Goal: Task Accomplishment & Management: Manage account settings

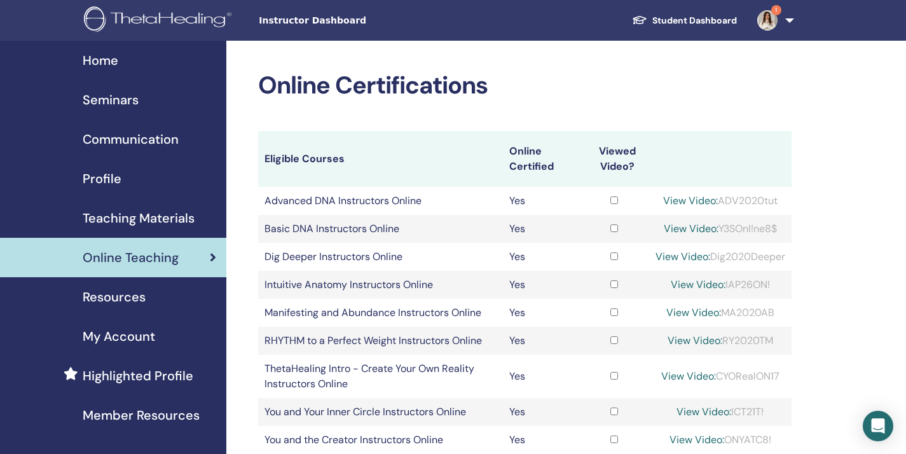
click at [339, 23] on span "Instructor Dashboard" at bounding box center [354, 20] width 191 height 13
click at [317, 22] on span "Instructor Dashboard" at bounding box center [354, 20] width 191 height 13
click at [134, 101] on span "Seminars" at bounding box center [111, 99] width 56 height 19
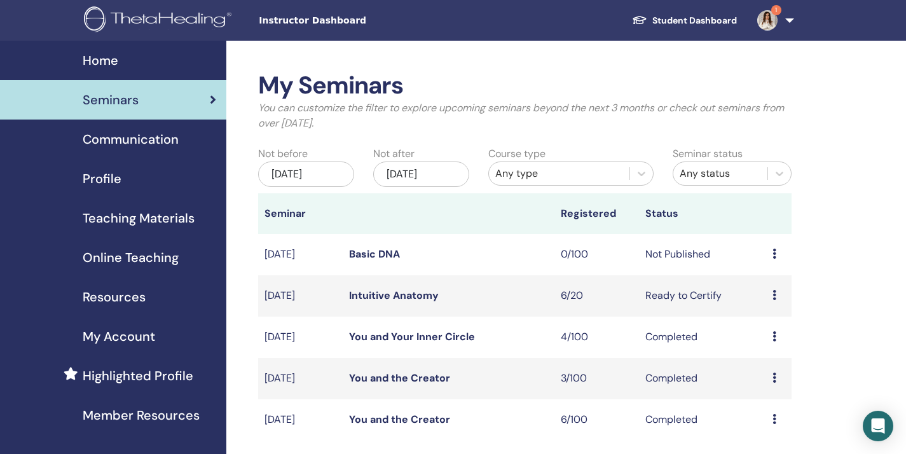
click at [773, 254] on icon at bounding box center [775, 254] width 4 height 10
click at [767, 284] on li "Edit" at bounding box center [770, 282] width 69 height 19
click at [385, 250] on link "Basic DNA" at bounding box center [374, 253] width 51 height 13
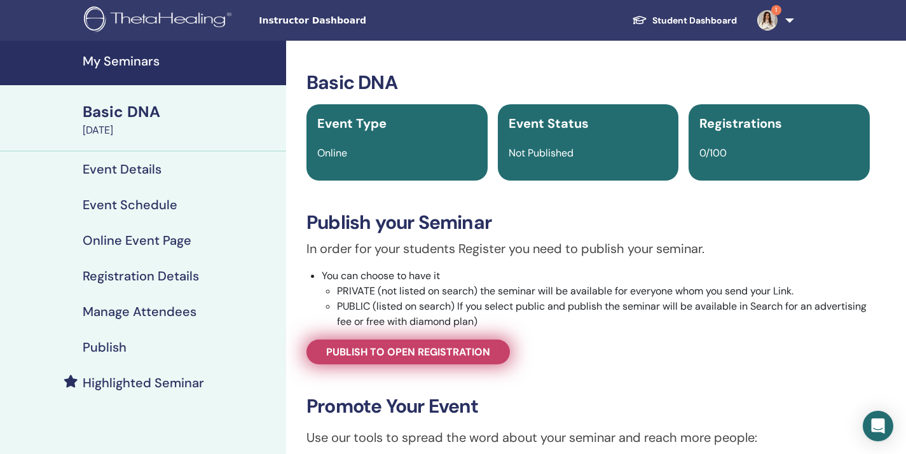
click at [480, 353] on span "Publish to open registration" at bounding box center [408, 351] width 164 height 13
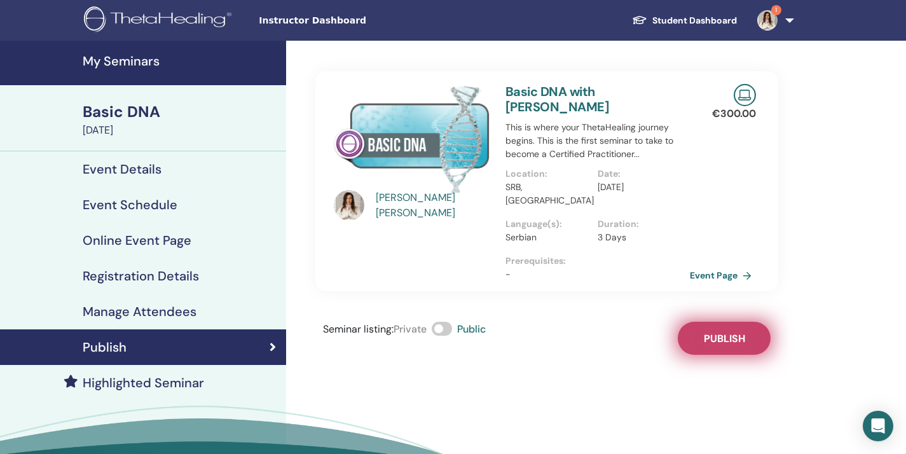
click at [699, 325] on button "Publish" at bounding box center [724, 338] width 93 height 33
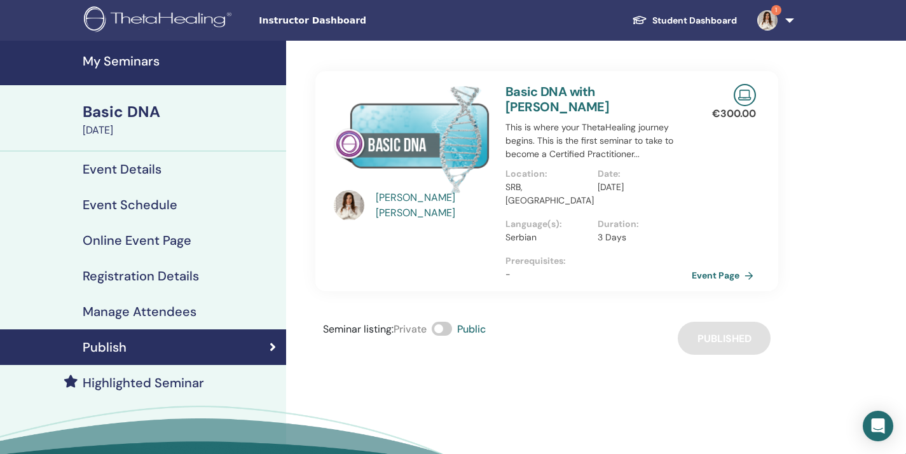
click at [718, 266] on link "Event Page" at bounding box center [725, 275] width 67 height 19
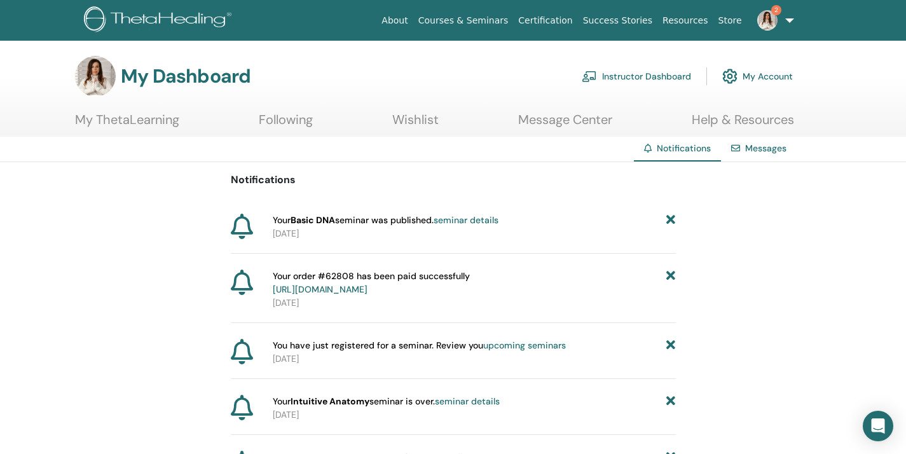
click at [636, 76] on link "Instructor Dashboard" at bounding box center [636, 76] width 109 height 28
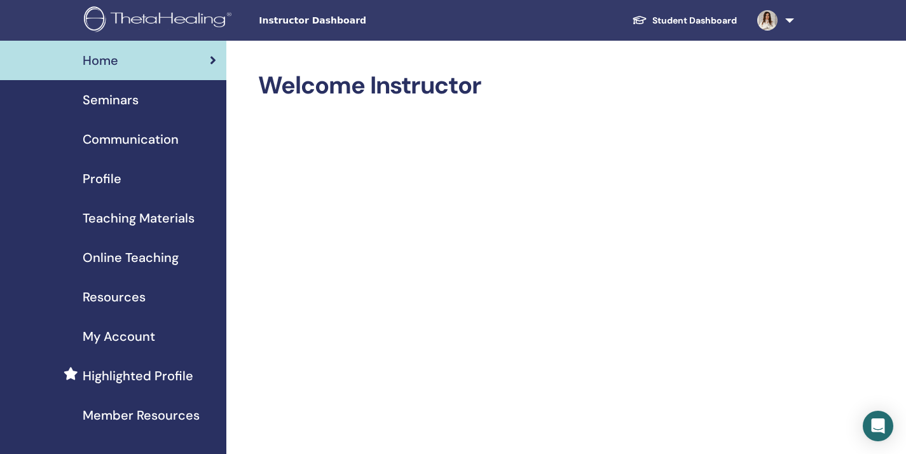
click at [135, 102] on span "Seminars" at bounding box center [111, 99] width 56 height 19
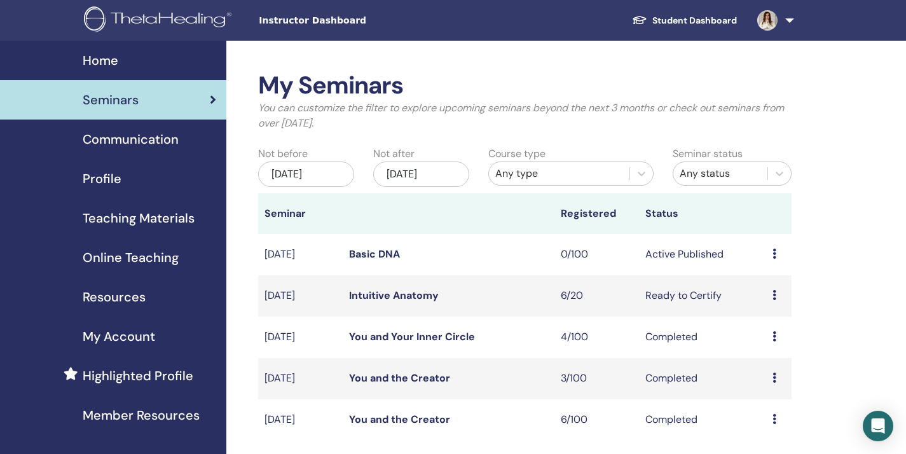
click at [157, 372] on span "Highlighted Profile" at bounding box center [138, 375] width 111 height 19
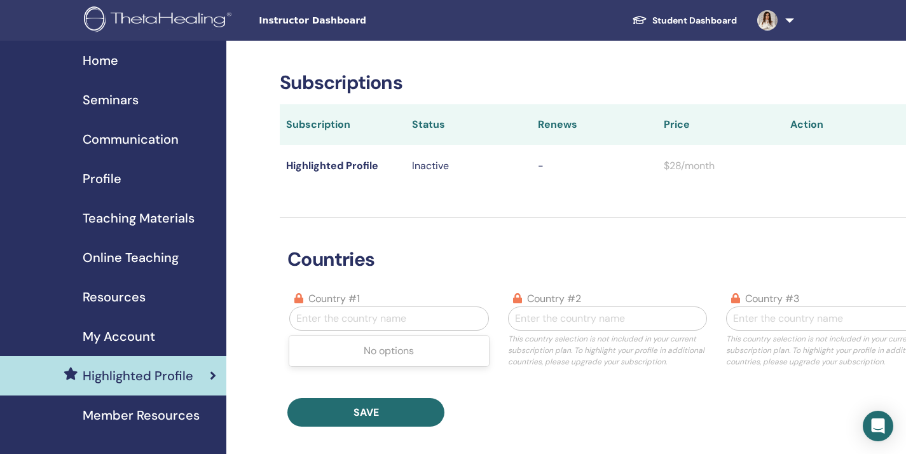
click at [380, 320] on div at bounding box center [388, 319] width 185 height 18
type input "**"
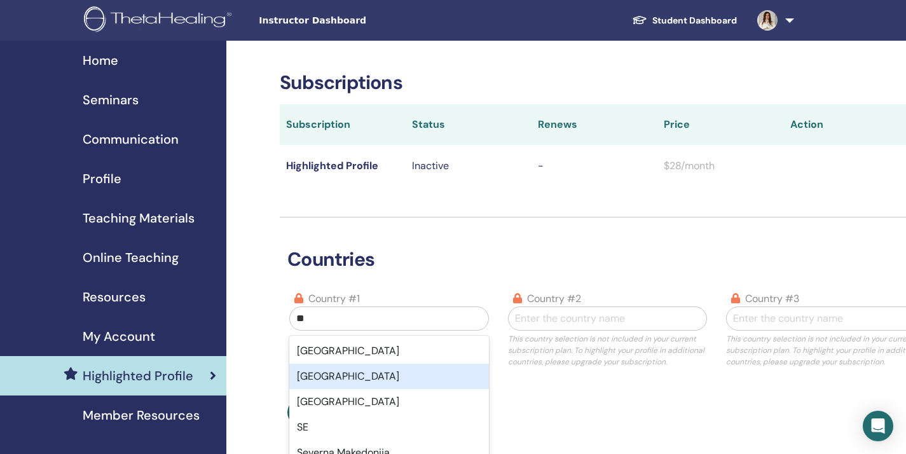
click at [378, 383] on div "[GEOGRAPHIC_DATA]" at bounding box center [388, 376] width 199 height 25
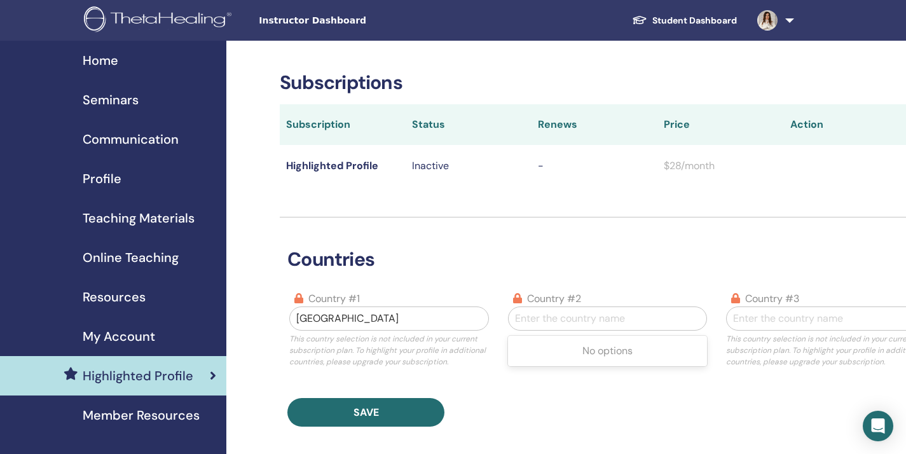
click at [542, 320] on div at bounding box center [607, 319] width 185 height 18
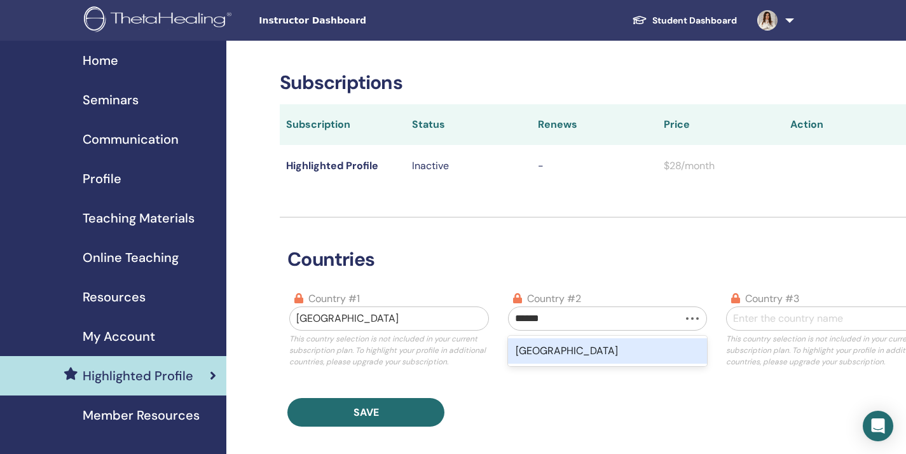
type input "*******"
click at [568, 351] on div "[GEOGRAPHIC_DATA]" at bounding box center [607, 350] width 199 height 25
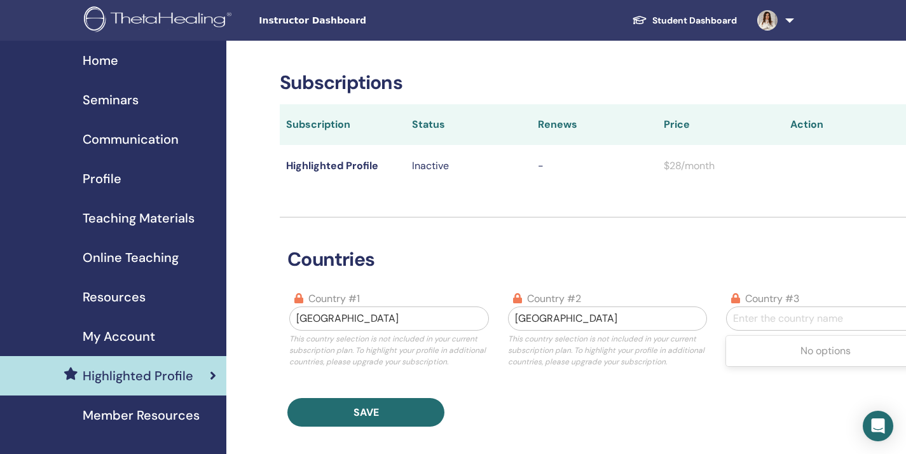
click at [750, 318] on div at bounding box center [825, 319] width 185 height 18
type input "*"
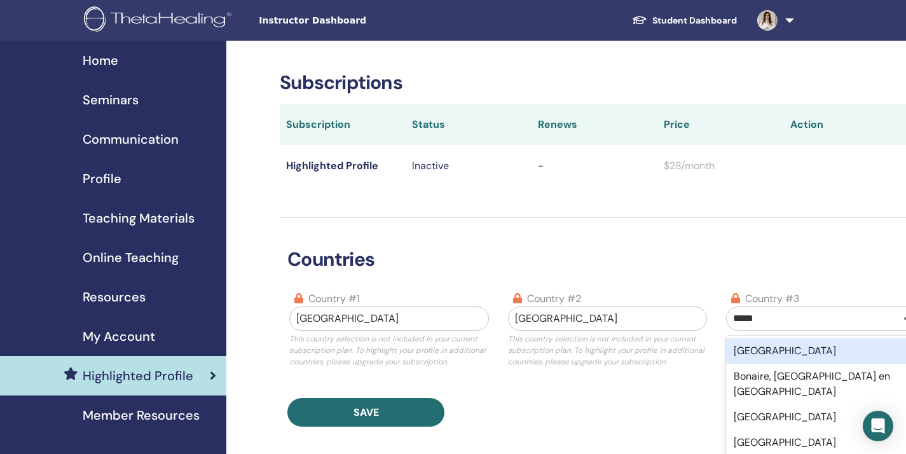
type input "******"
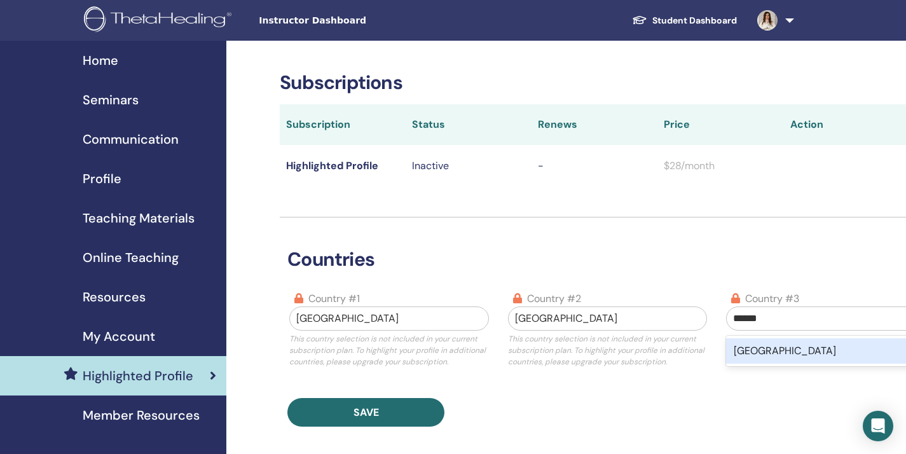
click at [793, 350] on div "[GEOGRAPHIC_DATA]" at bounding box center [825, 350] width 199 height 25
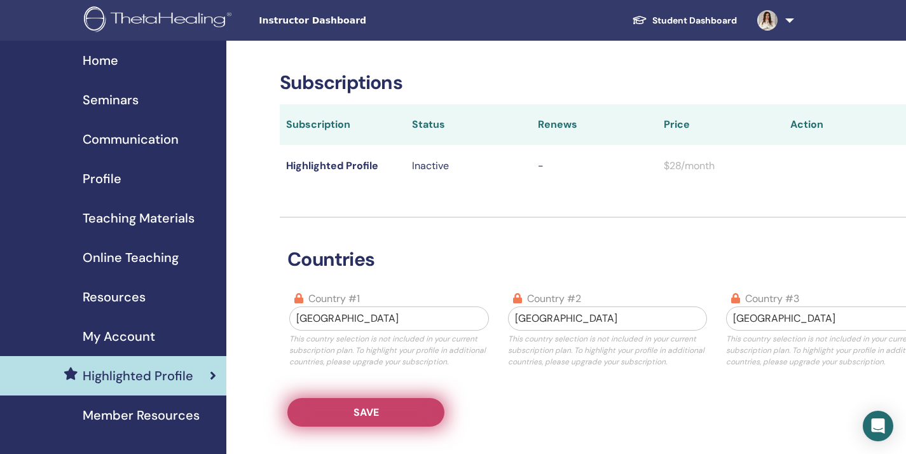
click at [421, 411] on button "Save" at bounding box center [365, 412] width 157 height 29
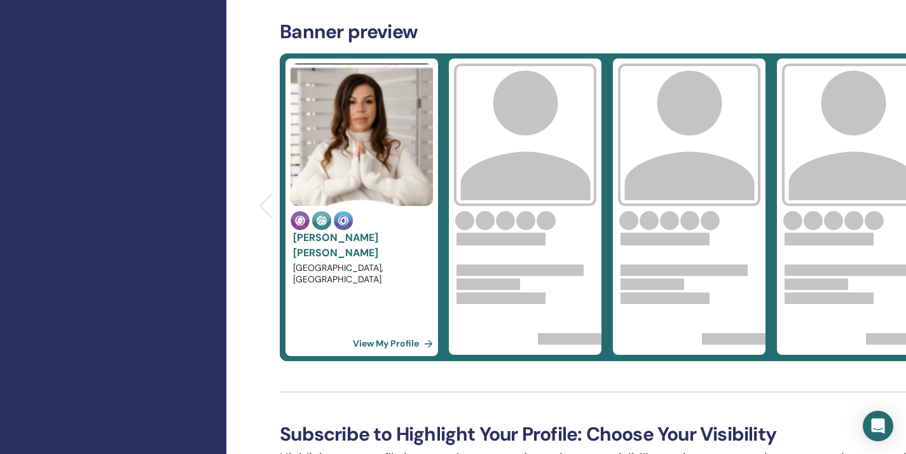
scroll to position [449, 0]
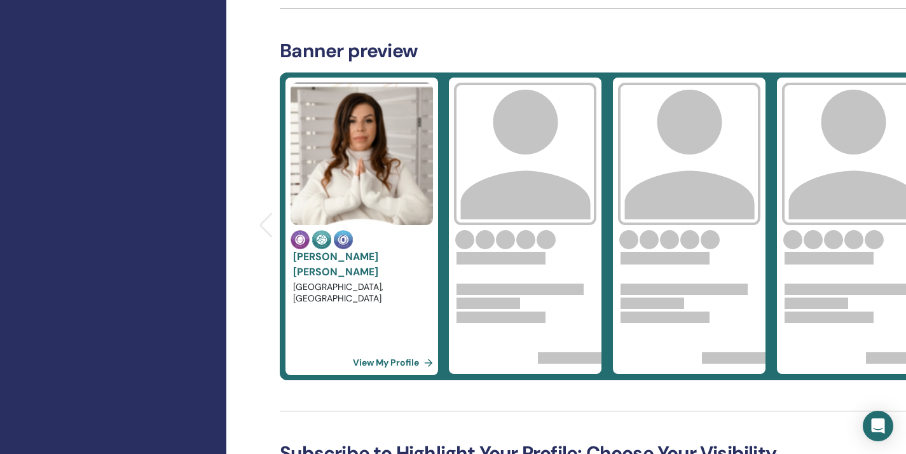
click at [395, 363] on link "View My Profile" at bounding box center [395, 362] width 85 height 25
